Goal: Information Seeking & Learning: Learn about a topic

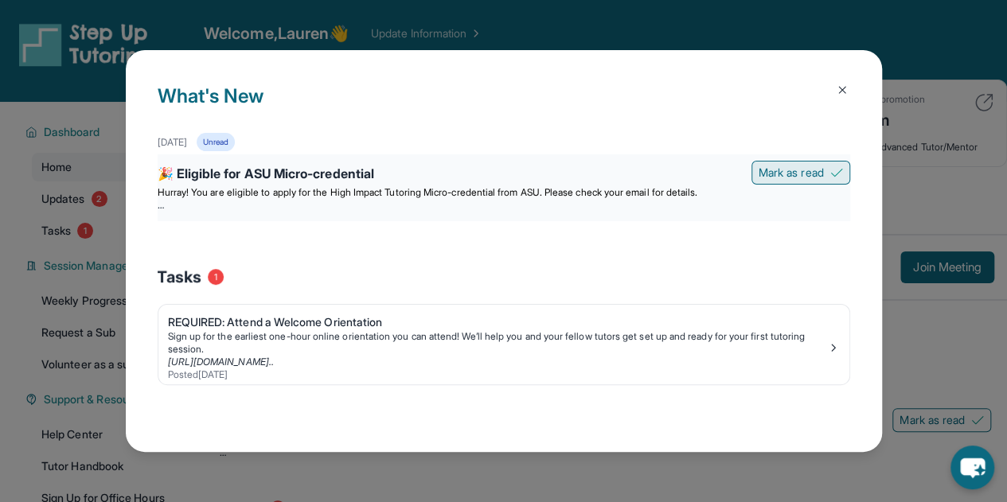
click at [798, 172] on span "Mark as read" at bounding box center [791, 173] width 65 height 16
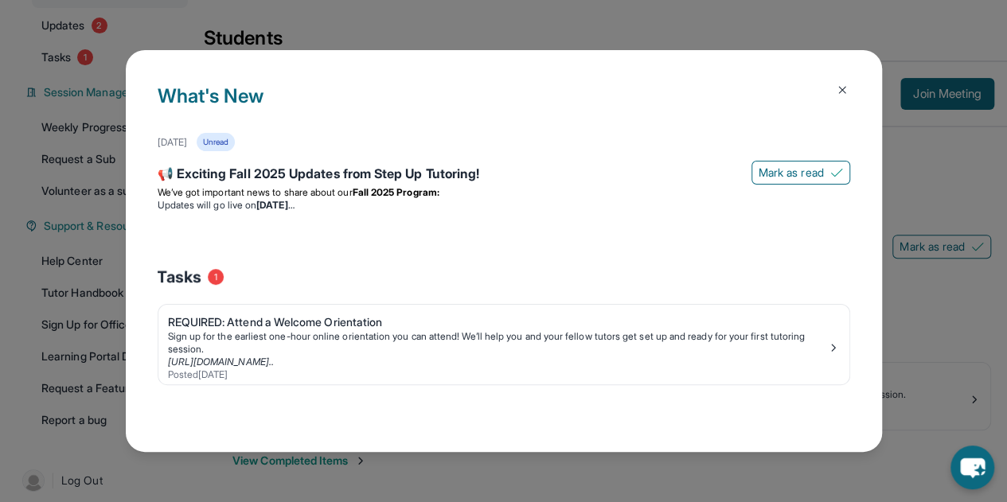
scroll to position [175, 0]
click at [330, 178] on div "📢 Exciting Fall 2025 Updates from Step Up Tutoring!" at bounding box center [504, 175] width 693 height 22
click at [325, 186] on p "We’ve got important news to share about our Fall 2025 Program:" at bounding box center [504, 192] width 693 height 13
click at [676, 189] on p "We’ve got important news to share about our Fall 2025 Program:" at bounding box center [504, 192] width 693 height 13
click at [477, 179] on div "📢 Exciting Fall 2025 Updates from Step Up Tutoring!" at bounding box center [504, 175] width 693 height 22
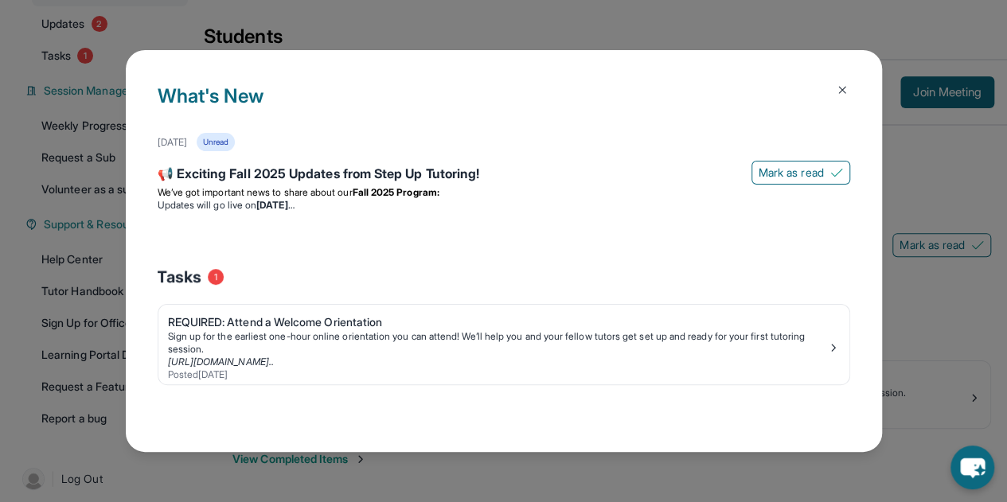
click at [838, 87] on img at bounding box center [842, 90] width 13 height 13
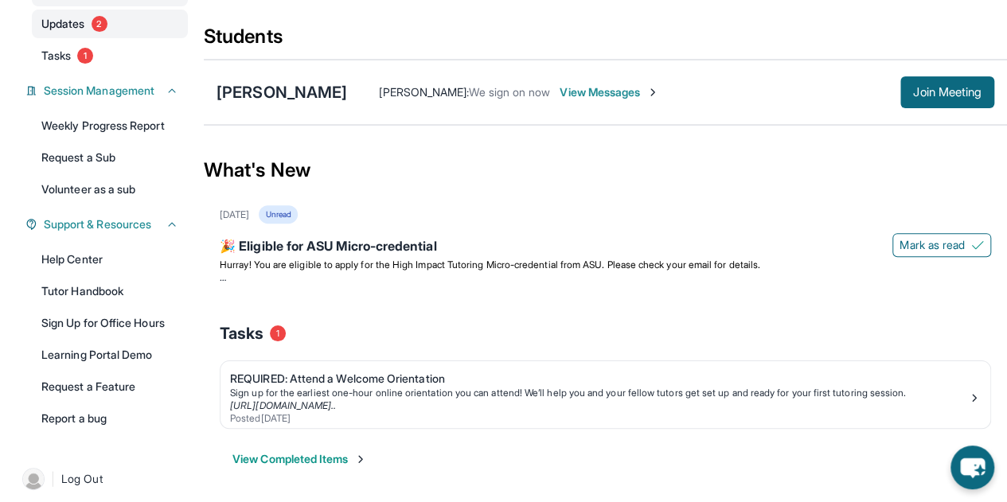
click at [89, 28] on link "Updates 2" at bounding box center [110, 24] width 156 height 29
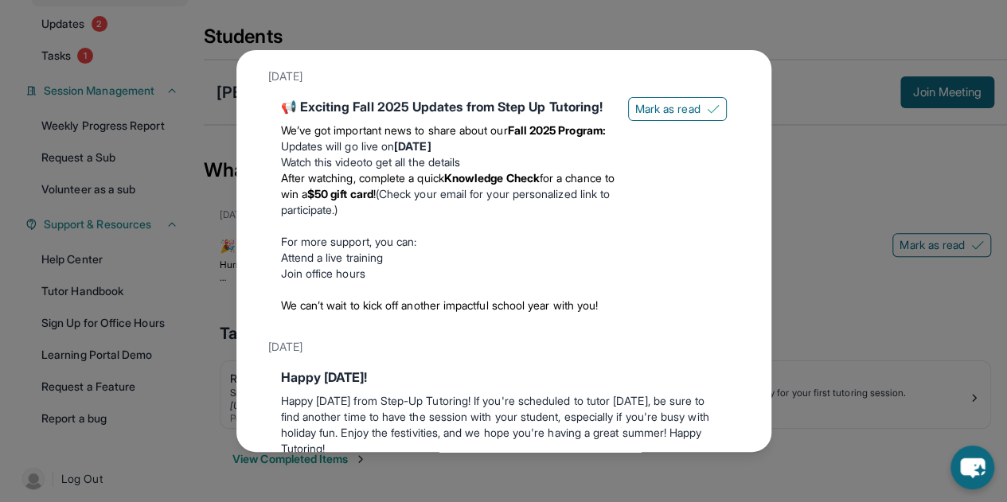
scroll to position [212, 0]
click at [336, 168] on link "Watch this video" at bounding box center [322, 161] width 82 height 14
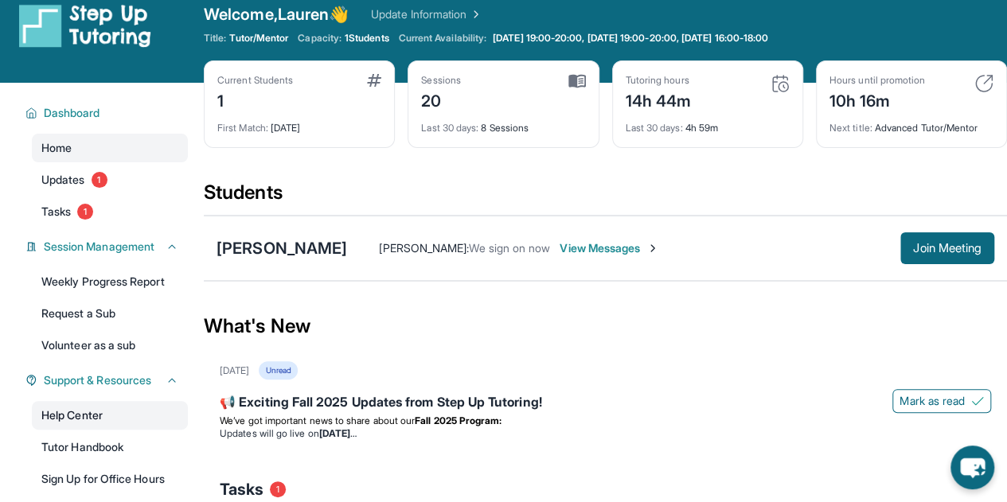
scroll to position [18, 0]
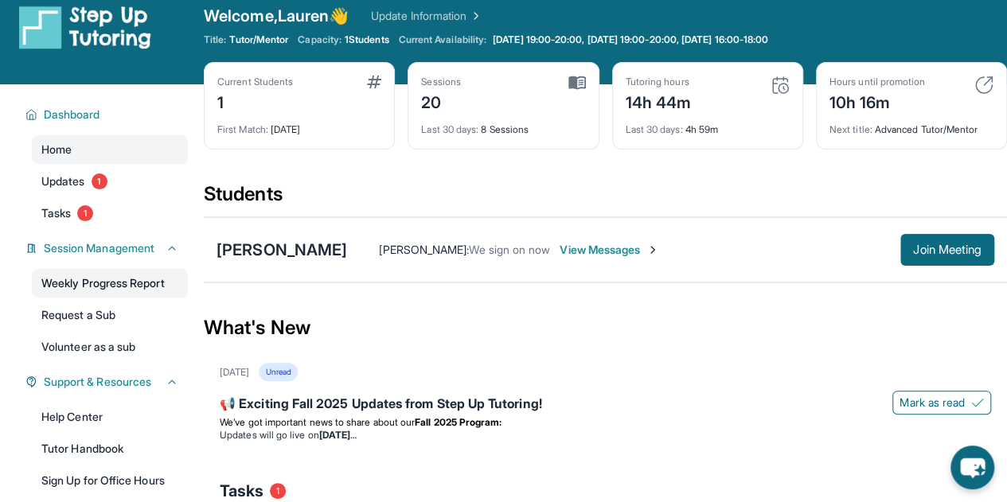
click at [88, 290] on link "Weekly Progress Report" at bounding box center [110, 283] width 156 height 29
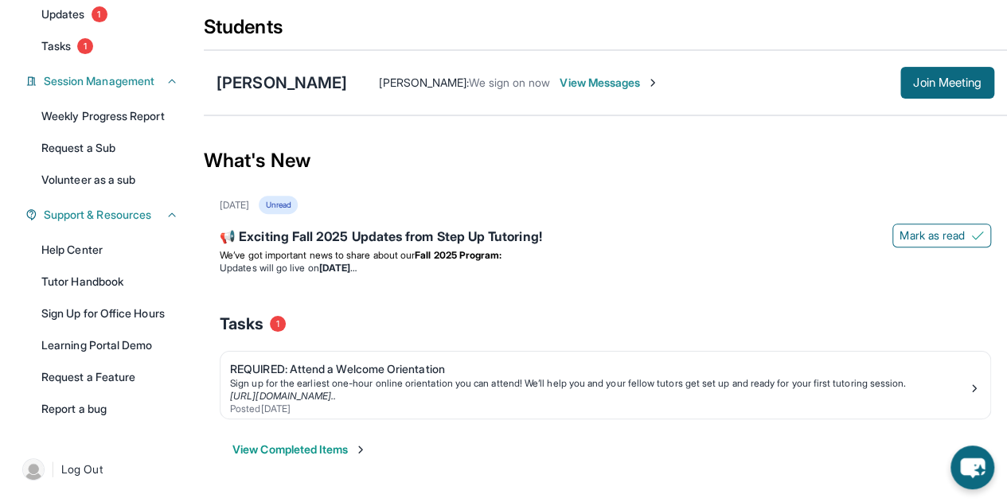
scroll to position [0, 0]
